Goal: Information Seeking & Learning: Learn about a topic

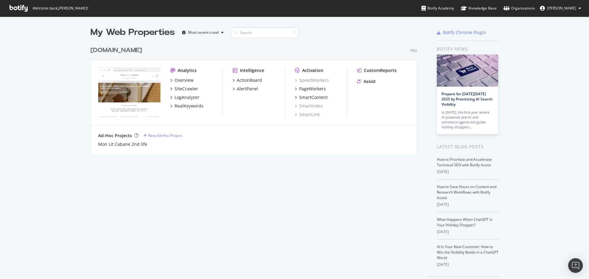
scroll to position [275, 579]
click at [124, 54] on div "[DOMAIN_NAME]" at bounding box center [116, 50] width 52 height 9
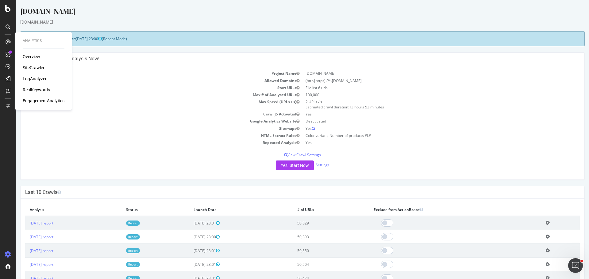
click at [37, 67] on div "SiteCrawler" at bounding box center [34, 68] width 22 height 6
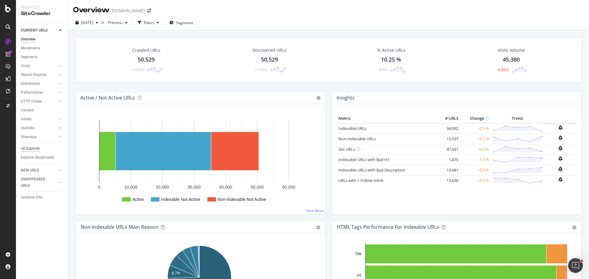
click at [38, 147] on div "Url Explorer" at bounding box center [30, 149] width 19 height 6
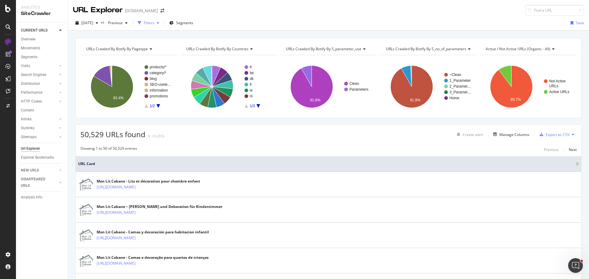
click at [154, 25] on div "Filters" at bounding box center [149, 22] width 10 height 5
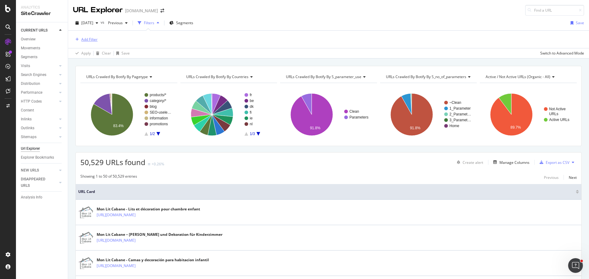
click at [85, 40] on div "Add Filter" at bounding box center [89, 39] width 16 height 5
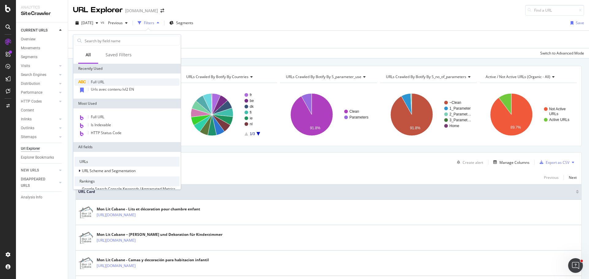
click at [103, 83] on span "Full URL" at bounding box center [97, 81] width 13 height 5
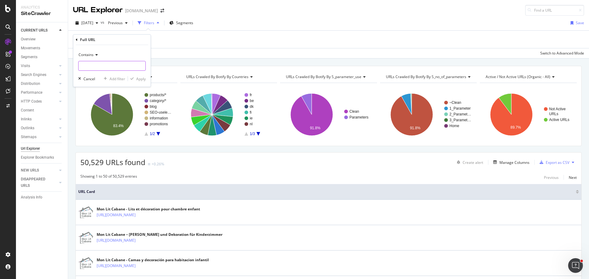
click at [113, 69] on input "text" at bounding box center [111, 66] width 67 height 10
paste input "[URL][DOMAIN_NAME]"
type input "[URL][DOMAIN_NAME]"
click at [137, 78] on div "Apply" at bounding box center [141, 78] width 10 height 5
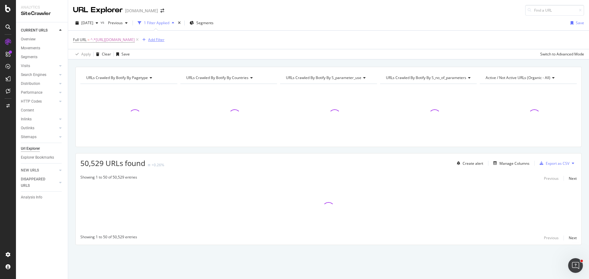
click at [148, 40] on div "button" at bounding box center [144, 40] width 8 height 4
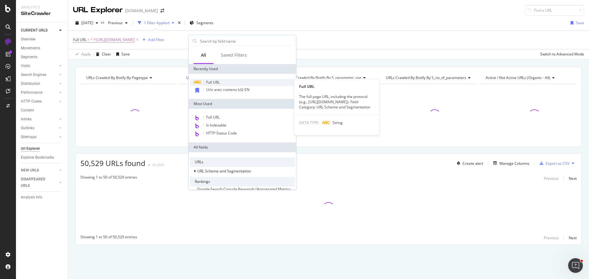
click at [217, 81] on span "Full URL" at bounding box center [212, 82] width 13 height 5
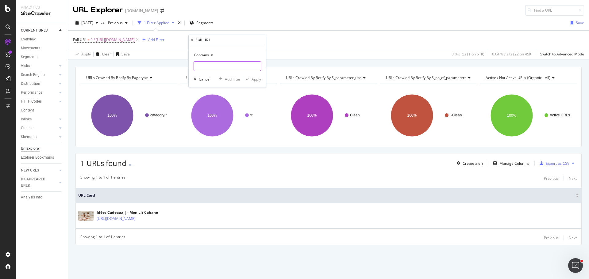
click at [239, 64] on input "text" at bounding box center [227, 66] width 67 height 10
paste input "[URL][DOMAIN_NAME]"
type input "[URL][DOMAIN_NAME]"
click at [235, 81] on div "Add filter" at bounding box center [233, 79] width 16 height 5
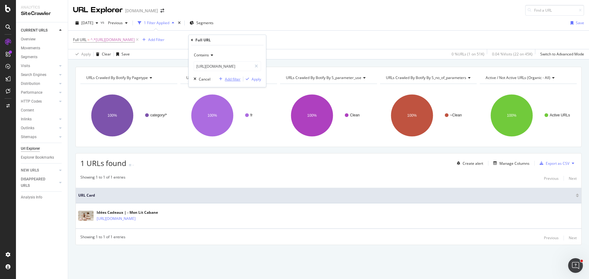
scroll to position [0, 0]
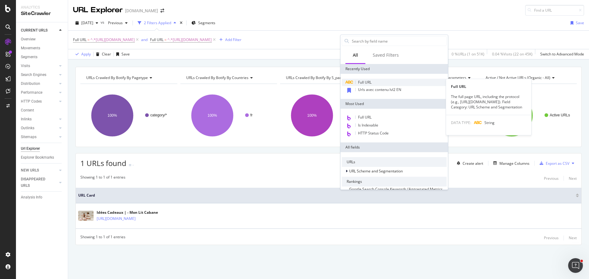
click at [375, 81] on div "Full URL" at bounding box center [394, 82] width 105 height 7
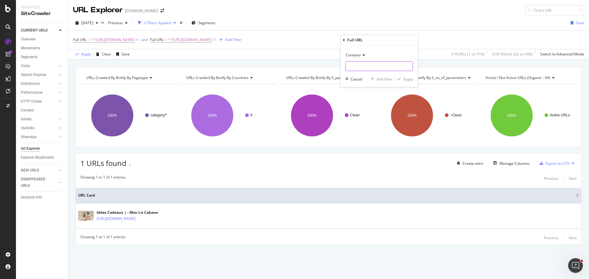
click at [366, 67] on input "text" at bounding box center [379, 66] width 67 height 10
paste input "[URL][DOMAIN_NAME]"
type input "[URL][DOMAIN_NAME]"
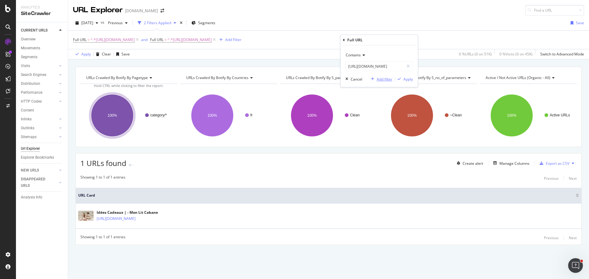
click at [388, 80] on div "Add filter" at bounding box center [384, 79] width 16 height 5
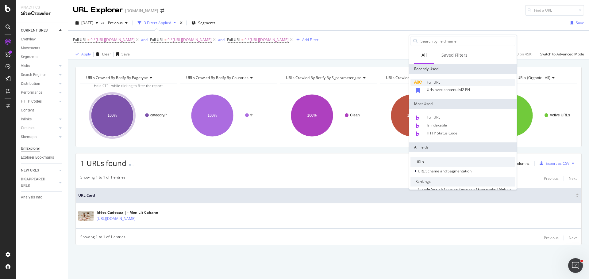
click at [444, 82] on div "Full URL" at bounding box center [462, 82] width 105 height 7
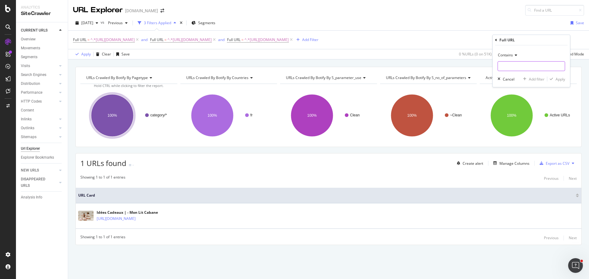
click at [508, 66] on input "text" at bounding box center [531, 66] width 67 height 10
paste input "[URL][DOMAIN_NAME]"
type input "[URL][DOMAIN_NAME]"
click at [558, 81] on div "Apply" at bounding box center [560, 79] width 10 height 5
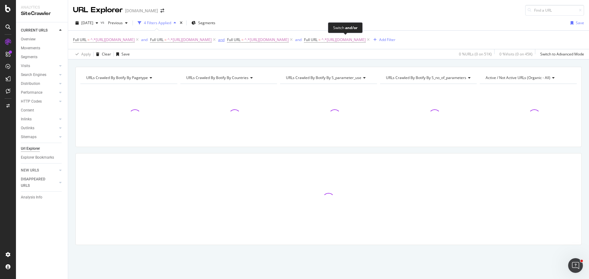
click at [224, 40] on div "and" at bounding box center [221, 39] width 6 height 5
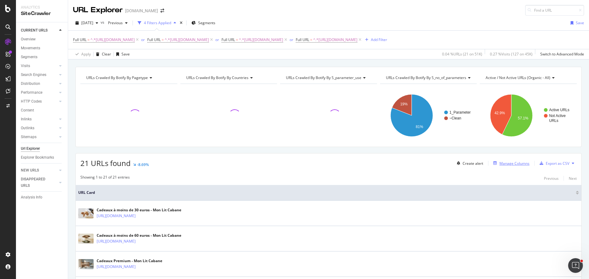
click at [513, 166] on div "Manage Columns" at bounding box center [514, 163] width 30 height 5
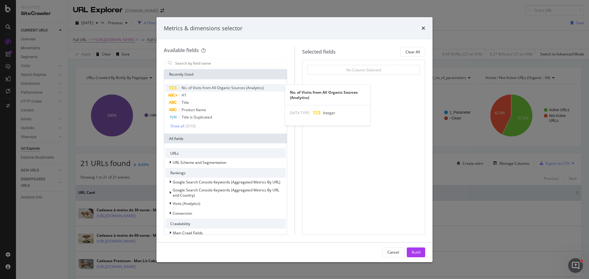
click at [233, 88] on span "No. of Visits from All Organic Sources (Analytics)" at bounding box center [222, 87] width 82 height 5
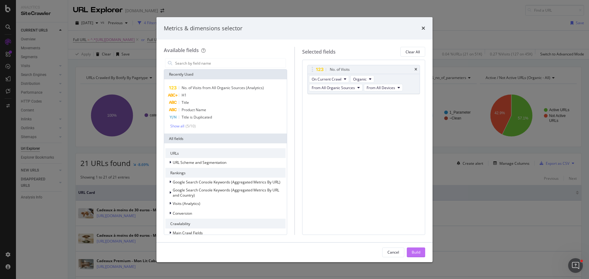
click at [418, 251] on div "Build" at bounding box center [415, 252] width 9 height 5
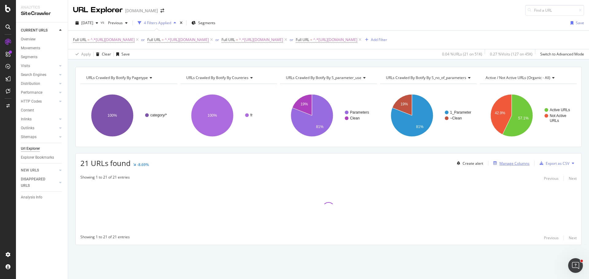
click at [523, 166] on div "Manage Columns" at bounding box center [514, 163] width 30 height 5
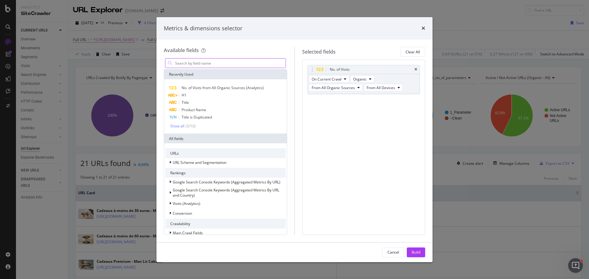
click at [215, 61] on input "modal" at bounding box center [229, 63] width 111 height 9
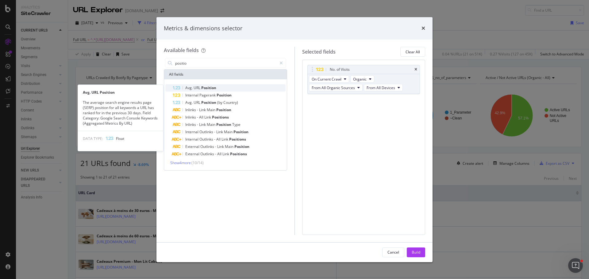
type input "positio"
click at [201, 87] on span "Position" at bounding box center [208, 87] width 15 height 5
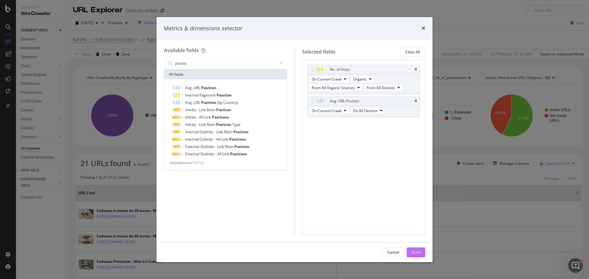
click at [422, 254] on button "Build" at bounding box center [416, 253] width 18 height 10
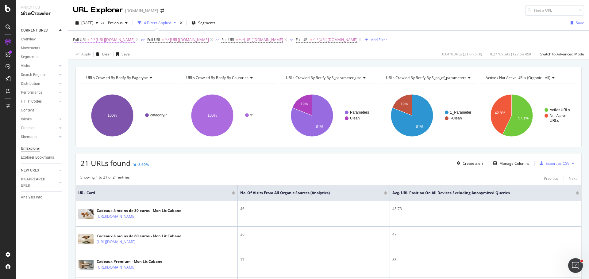
click at [97, 38] on span "^.*[URL][DOMAIN_NAME]" at bounding box center [112, 40] width 44 height 9
click at [94, 56] on div "Contains" at bounding box center [111, 54] width 67 height 10
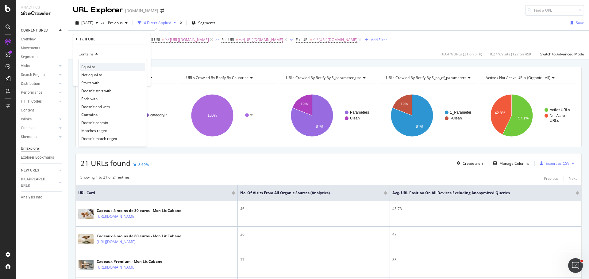
click at [102, 66] on div "Equal to" at bounding box center [113, 67] width 66 height 8
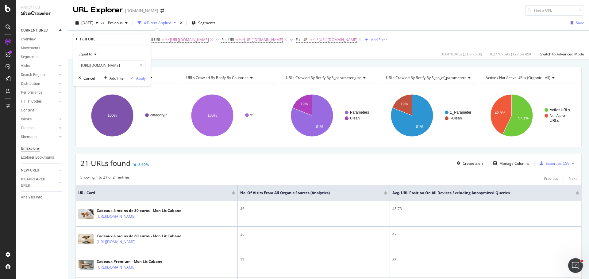
click at [141, 78] on div "Apply" at bounding box center [141, 78] width 10 height 5
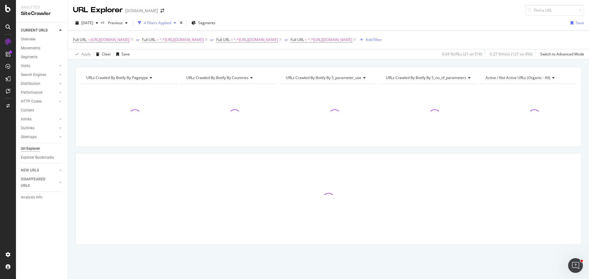
click at [203, 39] on span "^.*[URL][DOMAIN_NAME]" at bounding box center [181, 40] width 44 height 9
click at [202, 56] on span "Contains" at bounding box center [198, 54] width 15 height 5
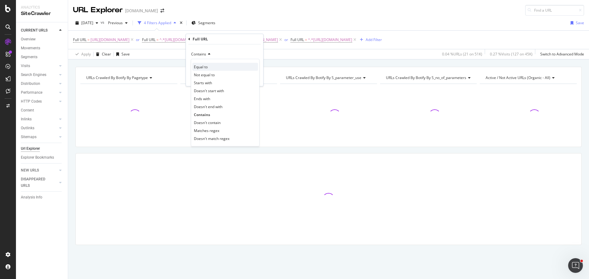
click at [206, 68] on span "Equal to" at bounding box center [201, 66] width 14 height 5
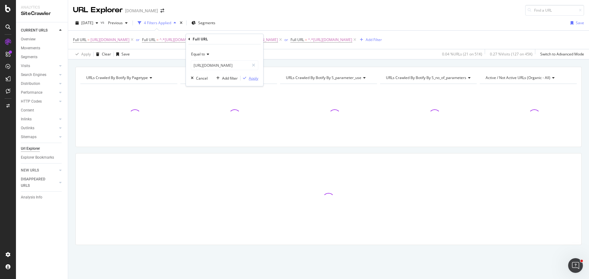
drag, startPoint x: 248, startPoint y: 76, endPoint x: 321, endPoint y: 54, distance: 76.6
click at [248, 76] on div "button" at bounding box center [244, 78] width 8 height 4
click at [273, 40] on span "^.*[URL][DOMAIN_NAME]" at bounding box center [250, 40] width 44 height 9
click at [349, 53] on icon at bounding box center [347, 54] width 4 height 4
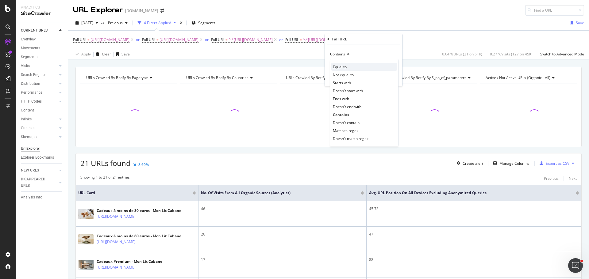
click at [349, 67] on div "Equal to" at bounding box center [364, 67] width 66 height 8
click at [394, 78] on div "Apply" at bounding box center [393, 78] width 10 height 5
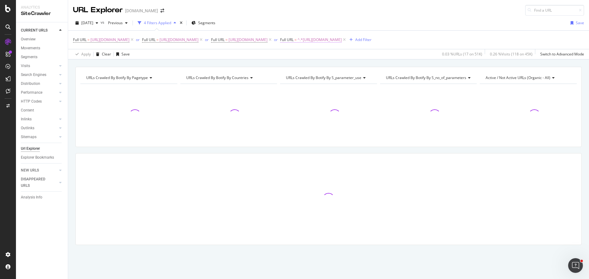
click at [297, 44] on span "^.*[URL][DOMAIN_NAME]" at bounding box center [319, 40] width 44 height 9
click at [96, 65] on div "Contains" at bounding box center [111, 63] width 67 height 10
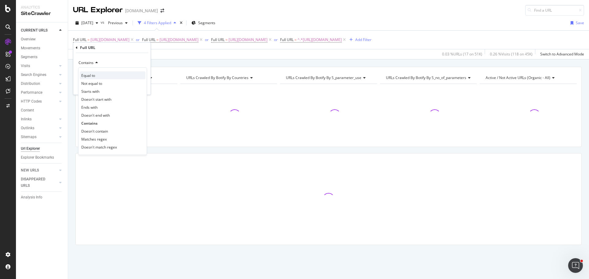
click at [103, 77] on div "Equal to" at bounding box center [113, 75] width 66 height 8
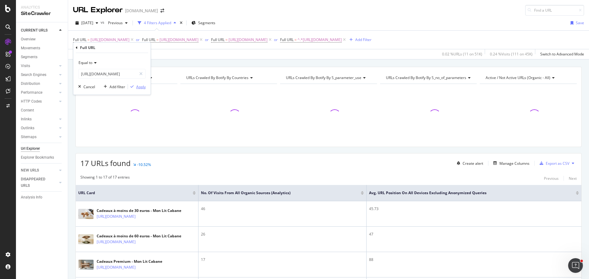
click at [141, 88] on div "Apply" at bounding box center [141, 86] width 10 height 5
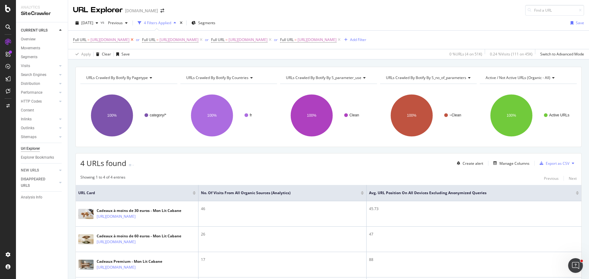
click at [135, 40] on icon at bounding box center [131, 40] width 5 height 6
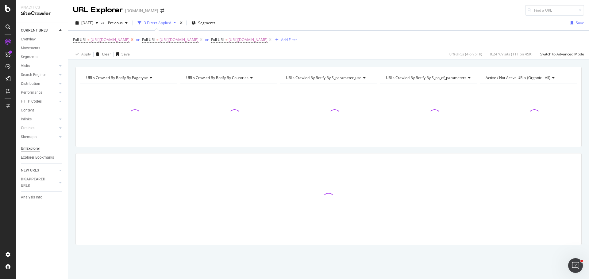
click at [135, 40] on icon at bounding box center [131, 40] width 5 height 6
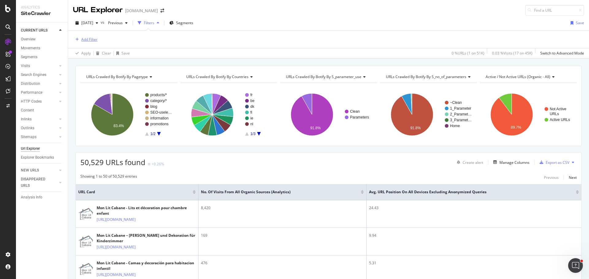
click at [95, 38] on div "Add Filter" at bounding box center [89, 39] width 16 height 5
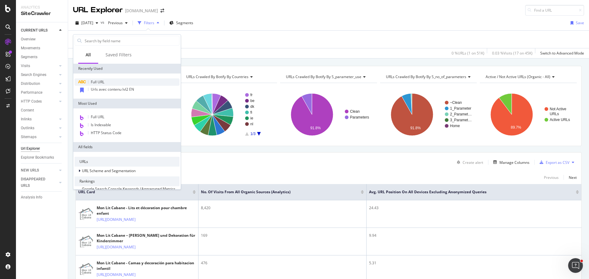
click at [102, 80] on span "Full URL" at bounding box center [97, 81] width 13 height 5
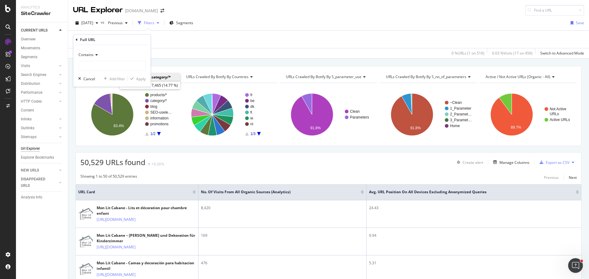
click at [92, 58] on div "Contains" at bounding box center [111, 55] width 67 height 10
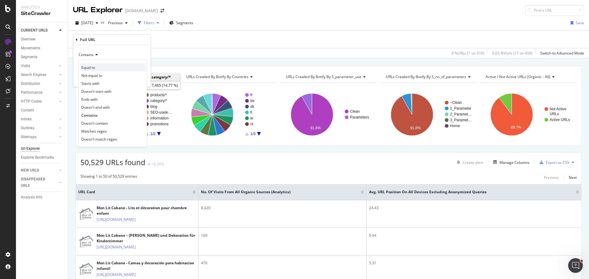
click at [95, 71] on div "Equal to" at bounding box center [113, 67] width 66 height 8
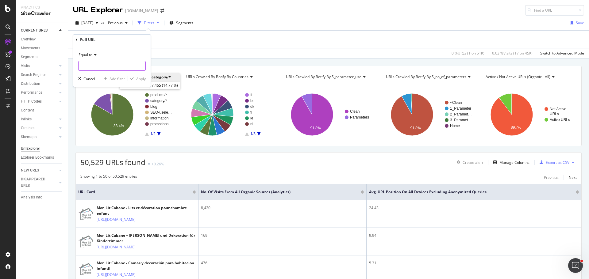
click at [95, 67] on input "text" at bounding box center [111, 66] width 67 height 10
paste input "[URL][DOMAIN_NAME]"
type input "[URL][DOMAIN_NAME]"
click at [136, 78] on div "Apply" at bounding box center [141, 78] width 10 height 5
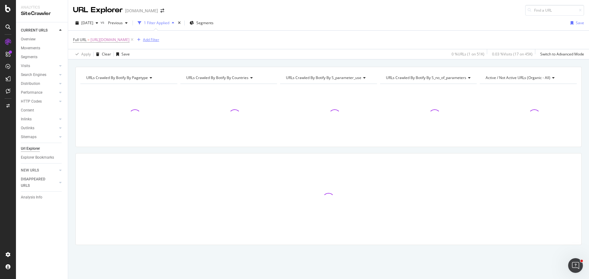
click at [159, 39] on div "Add Filter" at bounding box center [151, 39] width 16 height 5
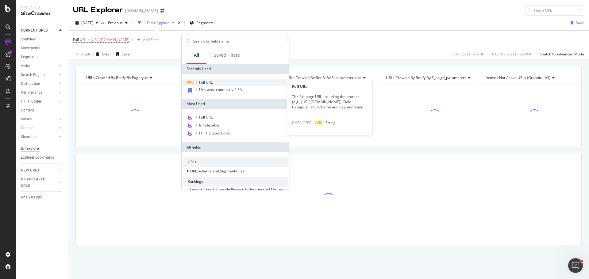
click at [203, 80] on span "Full URL" at bounding box center [205, 82] width 13 height 5
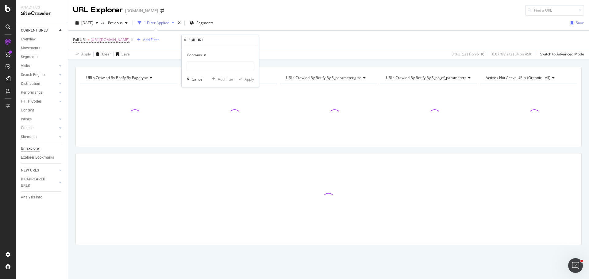
click at [197, 54] on span "Contains" at bounding box center [194, 54] width 15 height 5
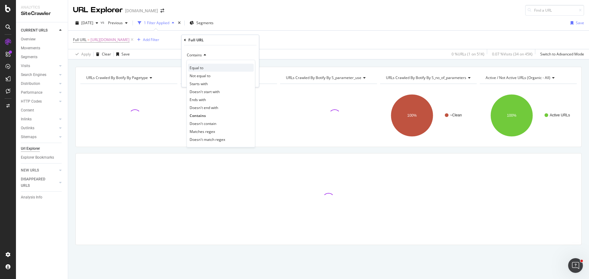
click at [204, 69] on div "Equal to" at bounding box center [221, 68] width 66 height 8
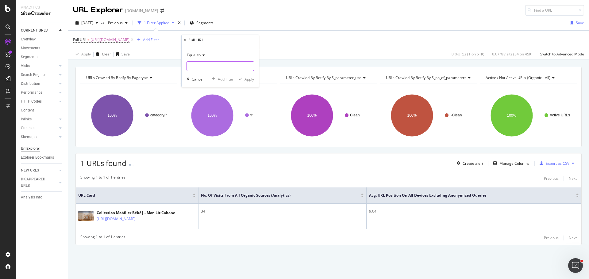
click at [212, 69] on input "text" at bounding box center [220, 66] width 67 height 10
paste input "[URL][DOMAIN_NAME]"
type input "[URL][DOMAIN_NAME]"
click at [226, 79] on div "Add filter" at bounding box center [226, 79] width 16 height 5
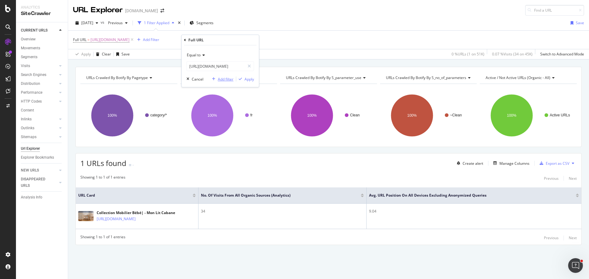
scroll to position [0, 0]
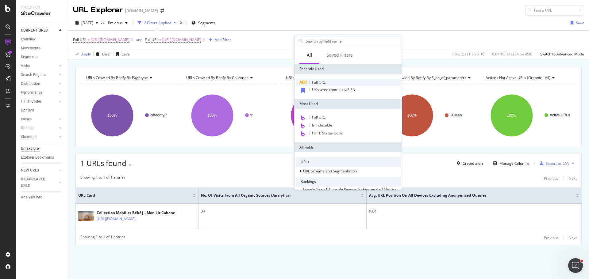
click at [312, 79] on div "Full URL" at bounding box center [348, 82] width 105 height 7
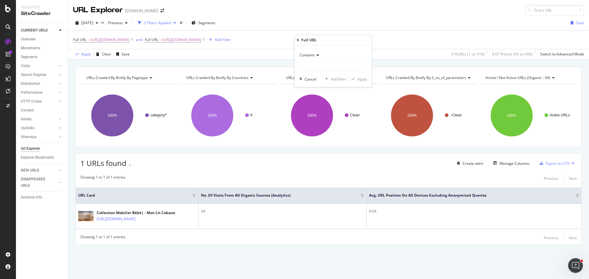
click at [311, 54] on span "Contains" at bounding box center [307, 54] width 15 height 5
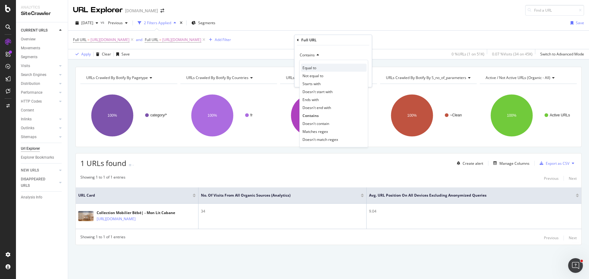
click at [316, 68] on span "Equal to" at bounding box center [309, 67] width 14 height 5
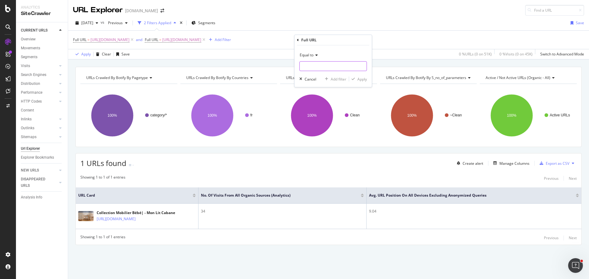
click at [344, 66] on input "text" at bounding box center [333, 66] width 67 height 10
paste input "[URL][DOMAIN_NAME]"
type input "[URL][DOMAIN_NAME]"
click at [338, 79] on div "Add filter" at bounding box center [338, 79] width 16 height 5
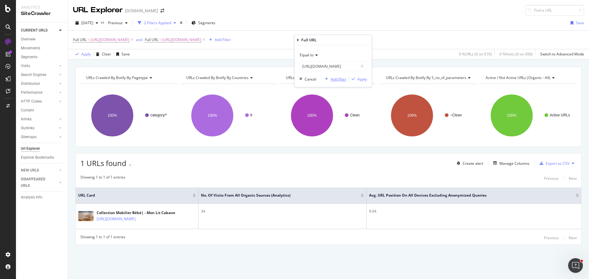
scroll to position [0, 0]
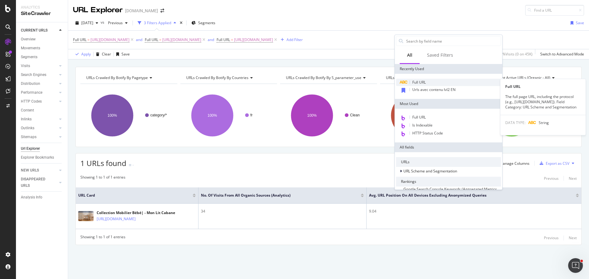
click at [419, 81] on span "Full URL" at bounding box center [418, 82] width 13 height 5
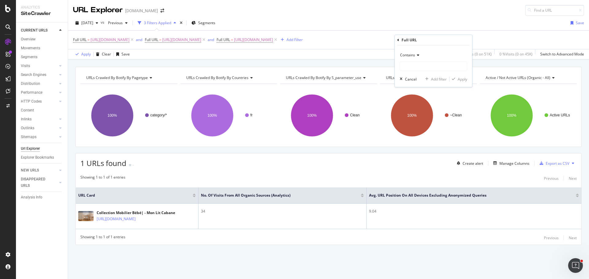
click at [416, 58] on div "Contains" at bounding box center [432, 55] width 67 height 10
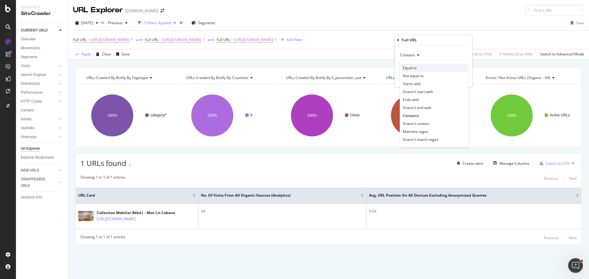
click at [416, 69] on span "Equal to" at bounding box center [410, 67] width 14 height 5
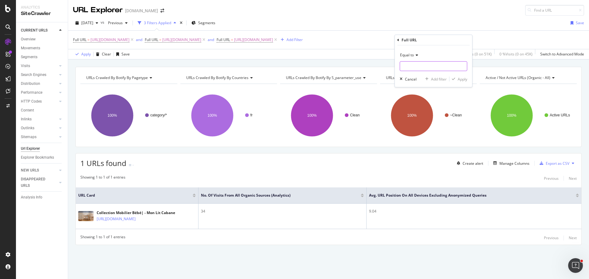
click at [416, 70] on input "text" at bounding box center [433, 66] width 67 height 10
paste input "[URL][DOMAIN_NAME]"
type input "[URL][DOMAIN_NAME]"
click at [433, 79] on div "Add filter" at bounding box center [439, 79] width 16 height 5
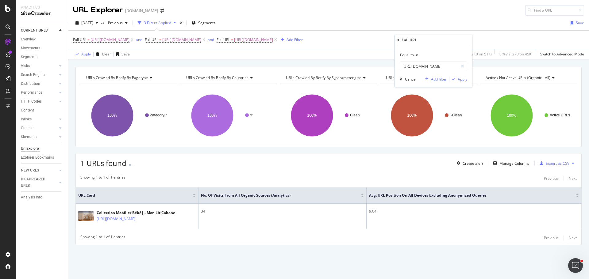
scroll to position [0, 0]
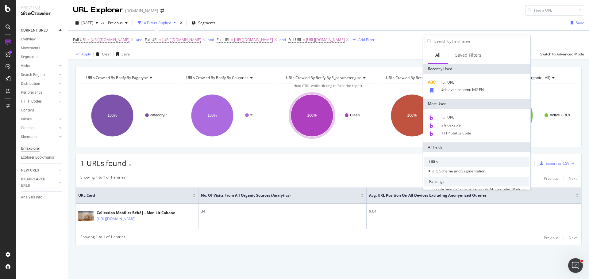
click at [452, 78] on div "Full URL Urls avec contenu lvl2 EN" at bounding box center [476, 86] width 107 height 25
click at [452, 80] on span "Full URL" at bounding box center [446, 82] width 13 height 5
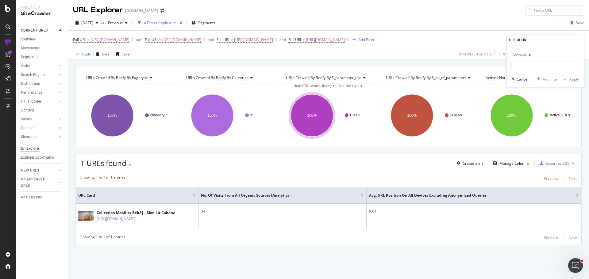
click at [523, 54] on span "Contains" at bounding box center [518, 54] width 15 height 5
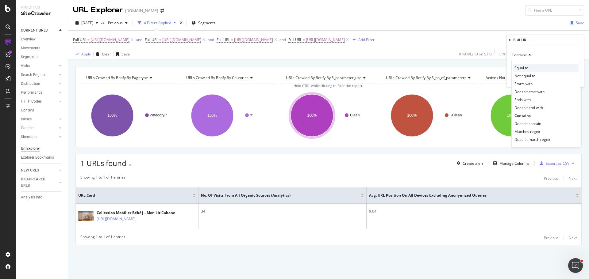
click at [525, 68] on span "Equal to" at bounding box center [521, 67] width 14 height 5
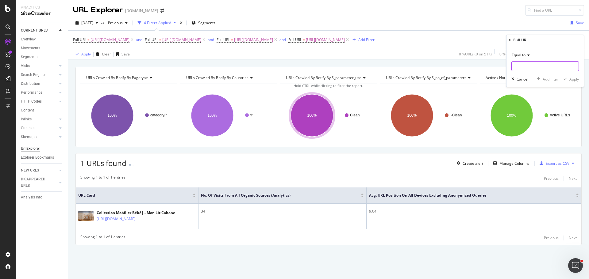
click at [527, 67] on input "text" at bounding box center [544, 66] width 67 height 10
paste input "[URL][DOMAIN_NAME]"
type input "[URL][DOMAIN_NAME]"
click at [551, 81] on div "Add filter" at bounding box center [550, 79] width 16 height 5
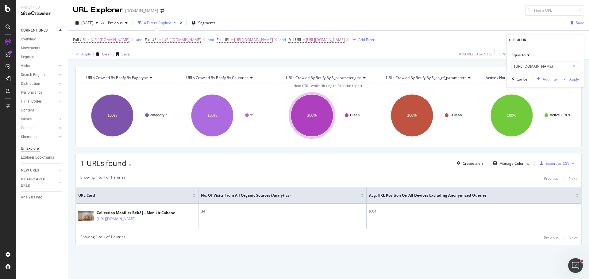
scroll to position [0, 0]
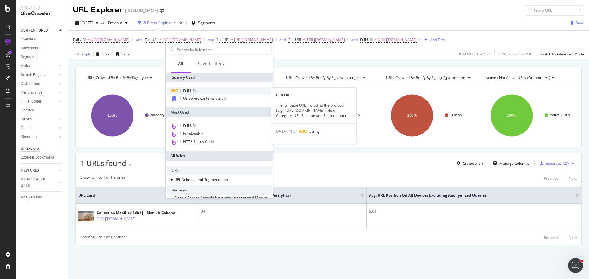
click at [209, 90] on div "Full URL" at bounding box center [219, 90] width 105 height 7
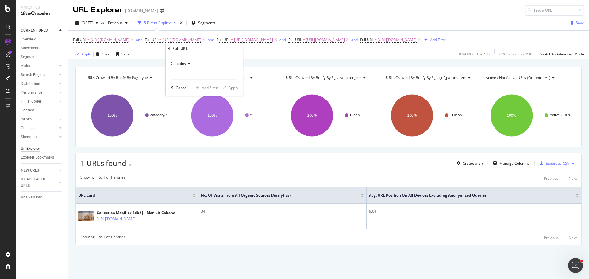
click at [188, 64] on icon at bounding box center [188, 64] width 4 height 4
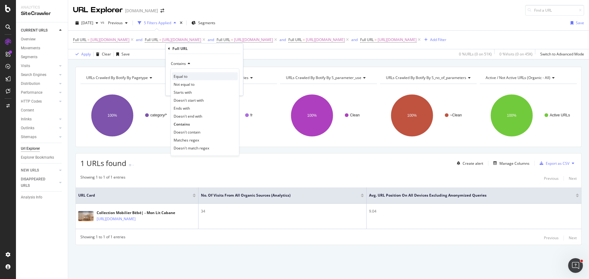
click at [189, 75] on div "Equal to" at bounding box center [205, 76] width 66 height 8
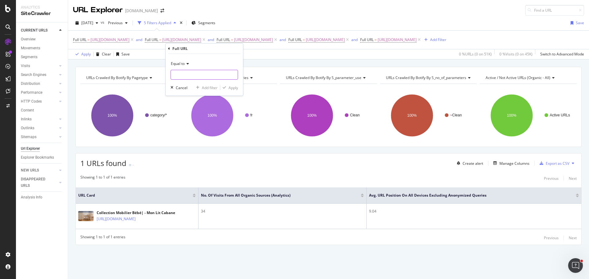
click at [190, 74] on input "text" at bounding box center [204, 75] width 67 height 10
paste input "[URL][DOMAIN_NAME]"
type input "[URL][DOMAIN_NAME]"
click at [212, 88] on div "Add filter" at bounding box center [210, 87] width 16 height 5
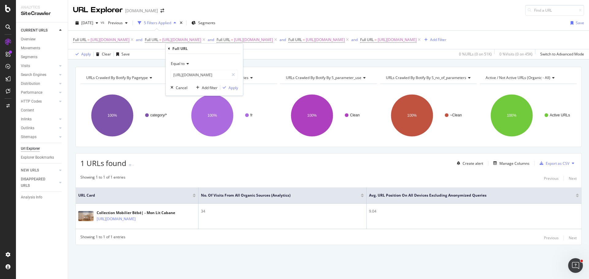
scroll to position [0, 0]
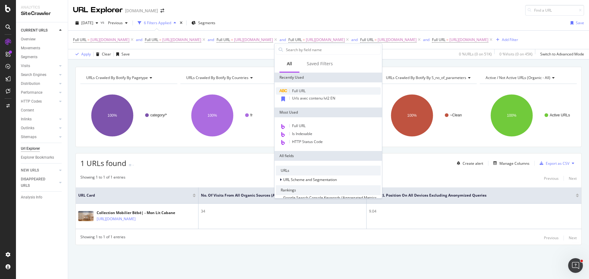
click at [303, 90] on span "Full URL" at bounding box center [298, 90] width 13 height 5
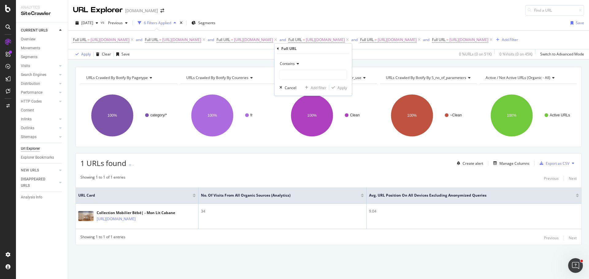
click at [295, 66] on div "Contains" at bounding box center [312, 64] width 67 height 10
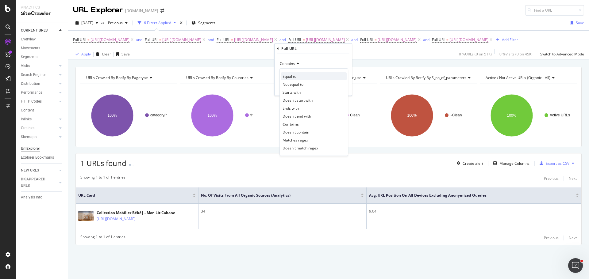
click at [295, 76] on span "Equal to" at bounding box center [289, 76] width 14 height 5
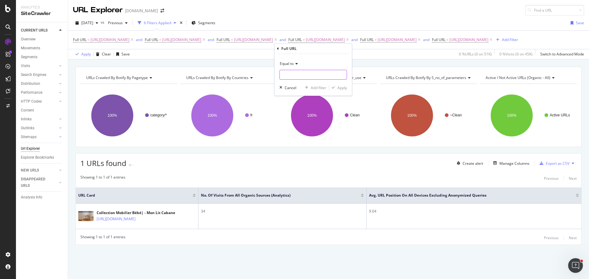
click at [302, 78] on input "text" at bounding box center [313, 75] width 67 height 10
paste input "[URL][DOMAIN_NAME][PERSON_NAME]"
type input "[URL][DOMAIN_NAME][PERSON_NAME]"
click at [319, 85] on div "Add filter" at bounding box center [319, 87] width 16 height 5
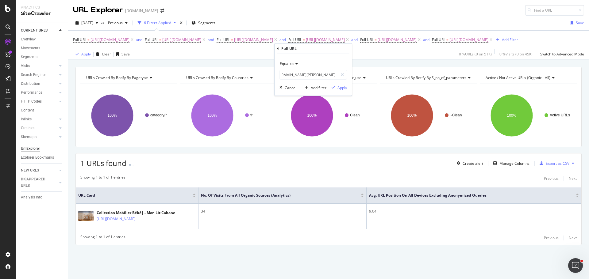
scroll to position [0, 0]
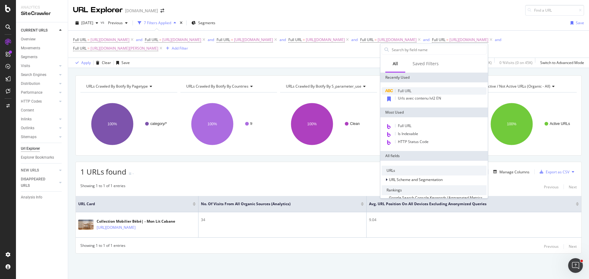
click at [410, 91] on span "Full URL" at bounding box center [404, 90] width 13 height 5
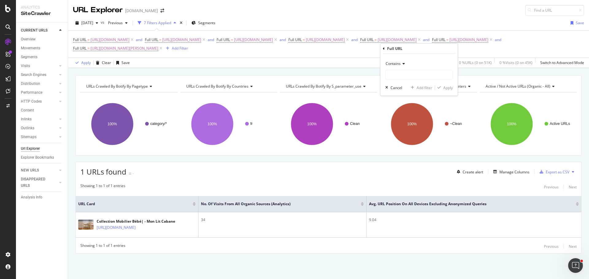
click at [403, 67] on div "Contains" at bounding box center [418, 64] width 67 height 10
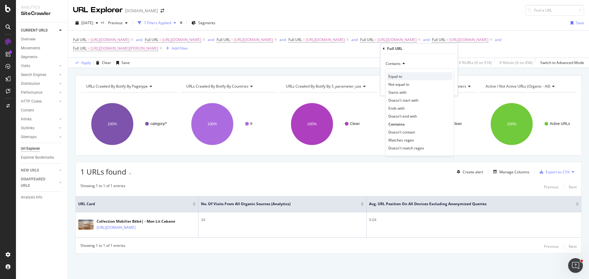
click at [406, 74] on div "Equal to" at bounding box center [420, 76] width 66 height 8
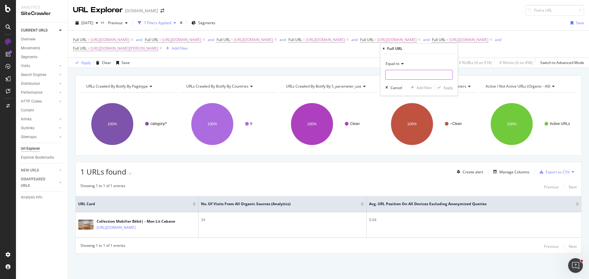
click at [406, 76] on input "text" at bounding box center [418, 75] width 67 height 10
paste input "[URL][DOMAIN_NAME]"
type input "[URL][DOMAIN_NAME]"
click at [430, 87] on div "Add filter" at bounding box center [424, 87] width 16 height 5
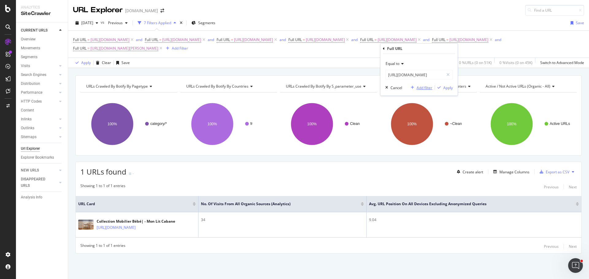
scroll to position [0, 0]
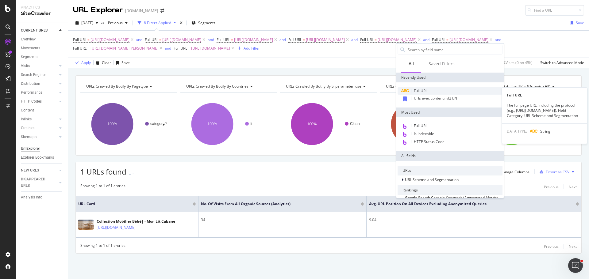
click at [415, 92] on span "Full URL" at bounding box center [420, 90] width 13 height 5
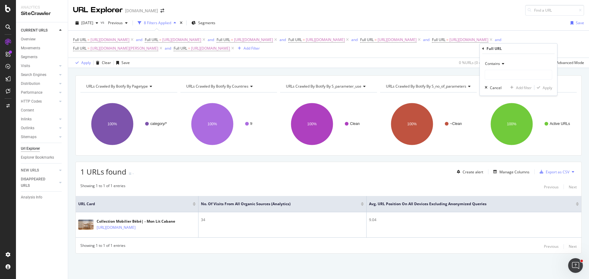
click at [494, 62] on span "Contains" at bounding box center [492, 63] width 15 height 5
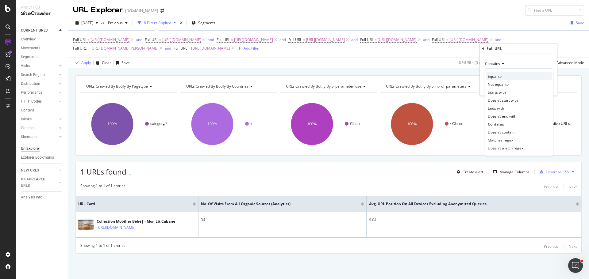
click at [495, 77] on span "Equal to" at bounding box center [494, 76] width 14 height 5
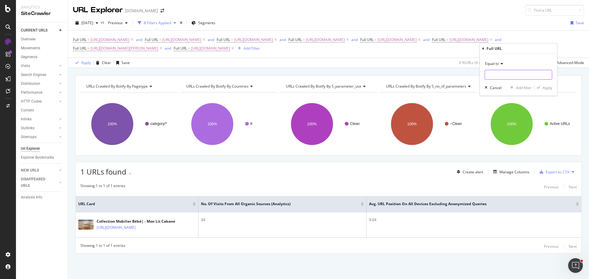
click at [497, 76] on input "text" at bounding box center [518, 75] width 67 height 10
paste input "[URL][DOMAIN_NAME]"
type input "[URL][DOMAIN_NAME]"
click at [514, 86] on div "button" at bounding box center [511, 88] width 8 height 4
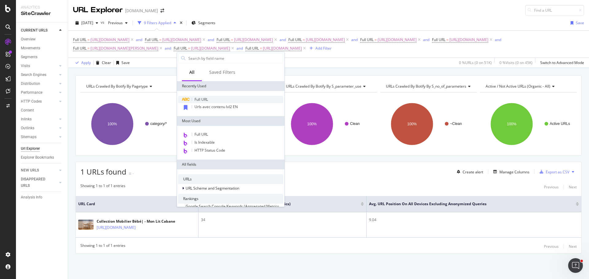
click at [221, 99] on div "Full URL" at bounding box center [230, 99] width 105 height 7
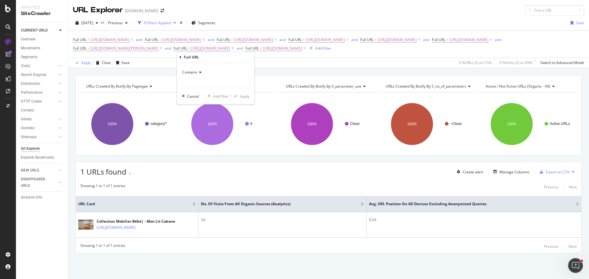
click at [197, 69] on div "Contains" at bounding box center [215, 72] width 67 height 10
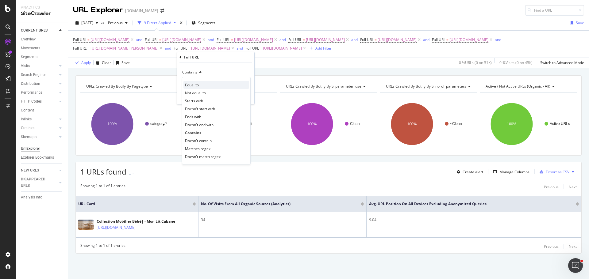
click at [201, 85] on div "Equal to" at bounding box center [216, 85] width 66 height 8
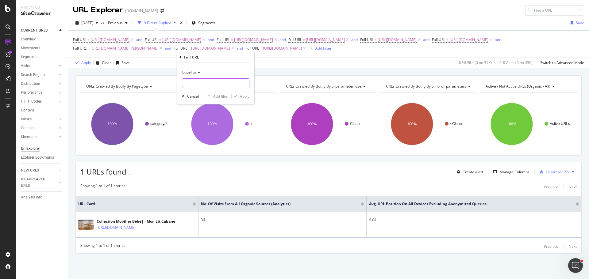
click at [202, 84] on input "text" at bounding box center [215, 83] width 67 height 10
paste input "[URL][DOMAIN_NAME]"
type input "[URL][DOMAIN_NAME]"
click at [217, 95] on div "Add filter" at bounding box center [221, 96] width 16 height 5
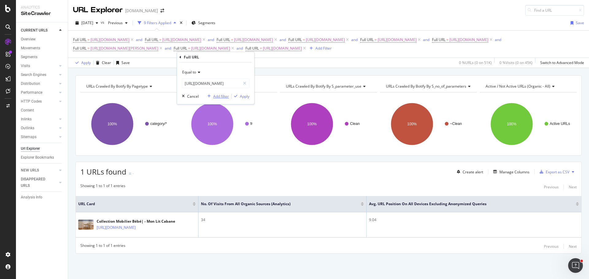
scroll to position [0, 0]
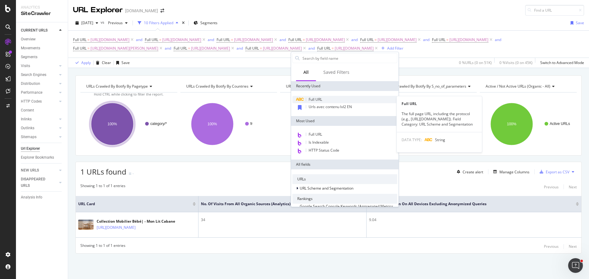
click at [315, 100] on span "Full URL" at bounding box center [314, 99] width 13 height 5
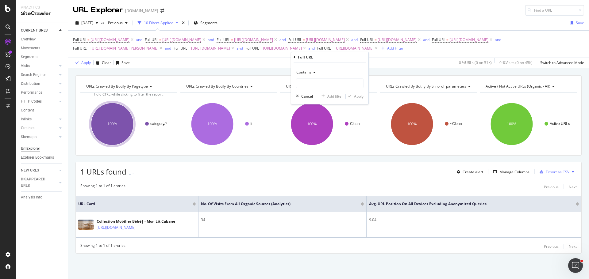
click at [314, 73] on icon at bounding box center [313, 73] width 4 height 4
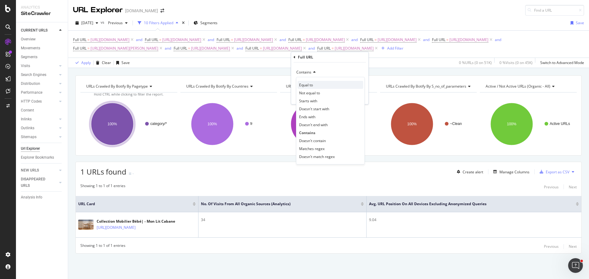
click at [316, 84] on div "Equal to" at bounding box center [330, 85] width 66 height 8
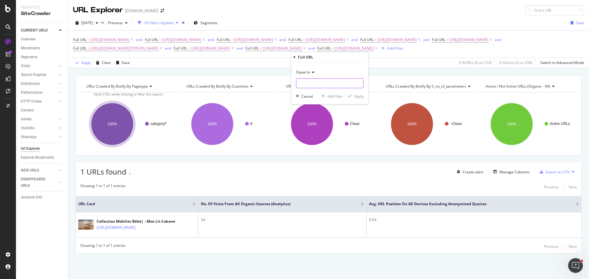
click at [316, 84] on input "text" at bounding box center [329, 83] width 67 height 10
paste input "[URL][DOMAIN_NAME]"
type input "[URL][DOMAIN_NAME]"
click at [327, 94] on div "Add filter" at bounding box center [335, 96] width 16 height 5
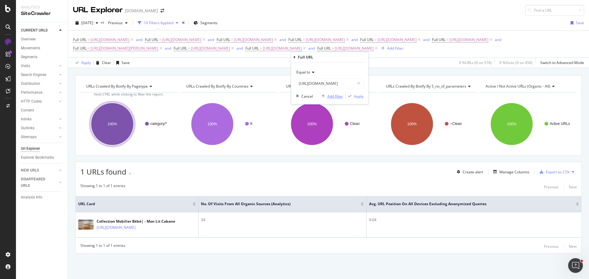
scroll to position [0, 0]
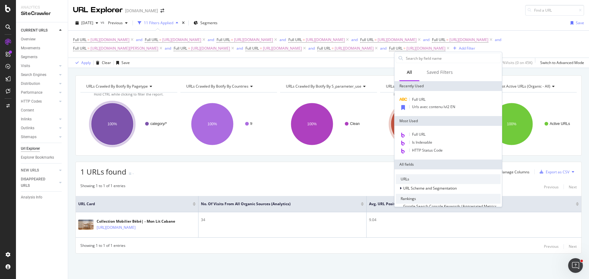
click at [536, 53] on div "Full URL = [URL][DOMAIN_NAME] and Full URL = [URL][DOMAIN_NAME] and Full URL = …" at bounding box center [328, 44] width 511 height 17
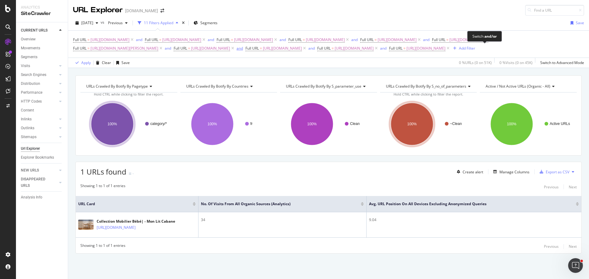
click at [243, 49] on div "and" at bounding box center [239, 48] width 6 height 5
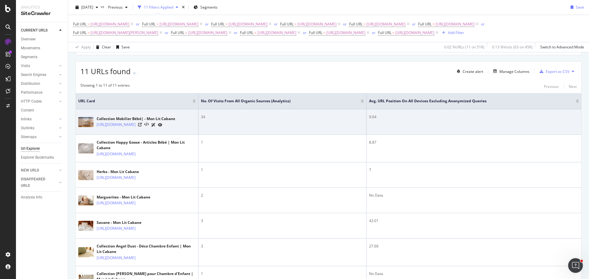
scroll to position [223, 0]
